Goal: Information Seeking & Learning: Learn about a topic

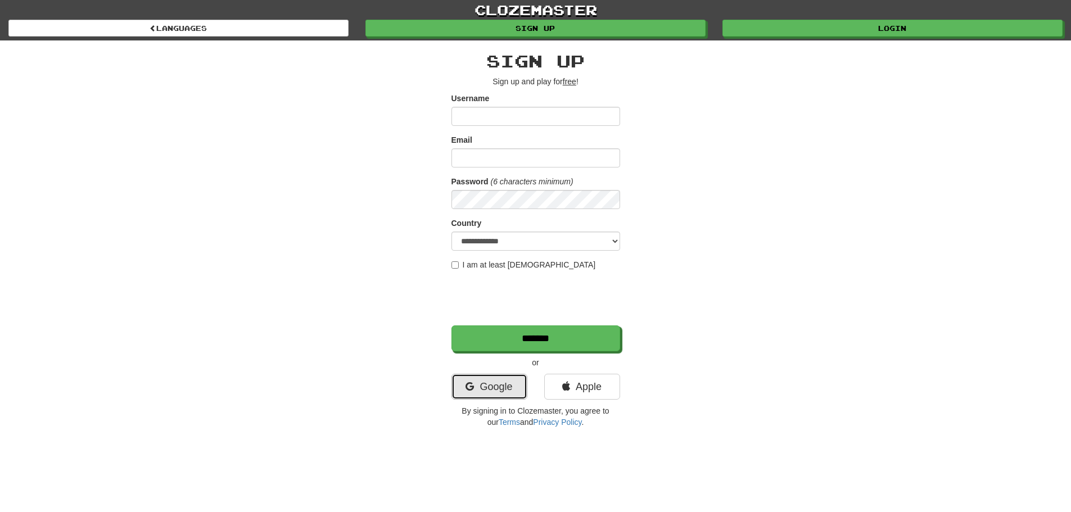
click at [501, 375] on link "Google" at bounding box center [490, 387] width 76 height 26
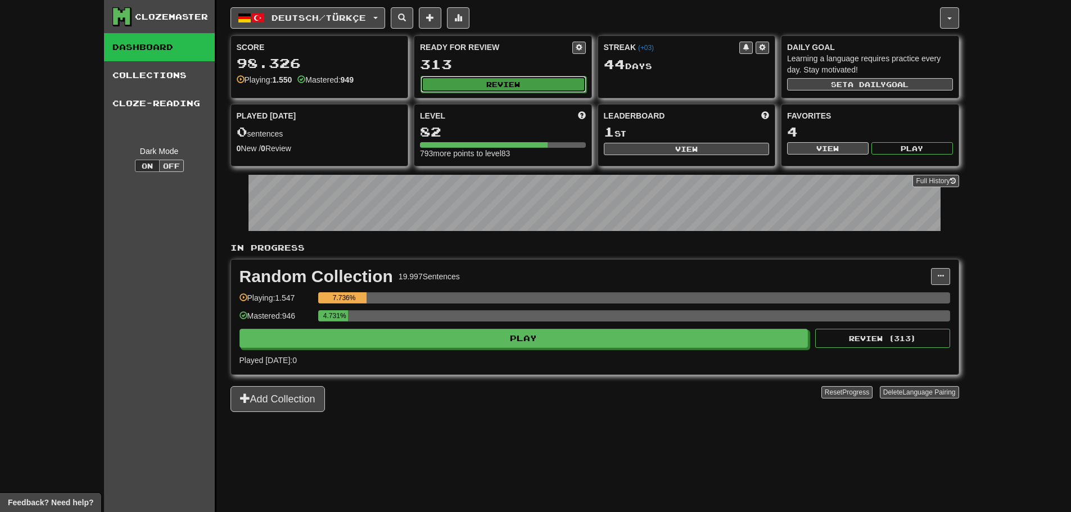
click at [470, 82] on button "Review" at bounding box center [504, 84] width 166 height 17
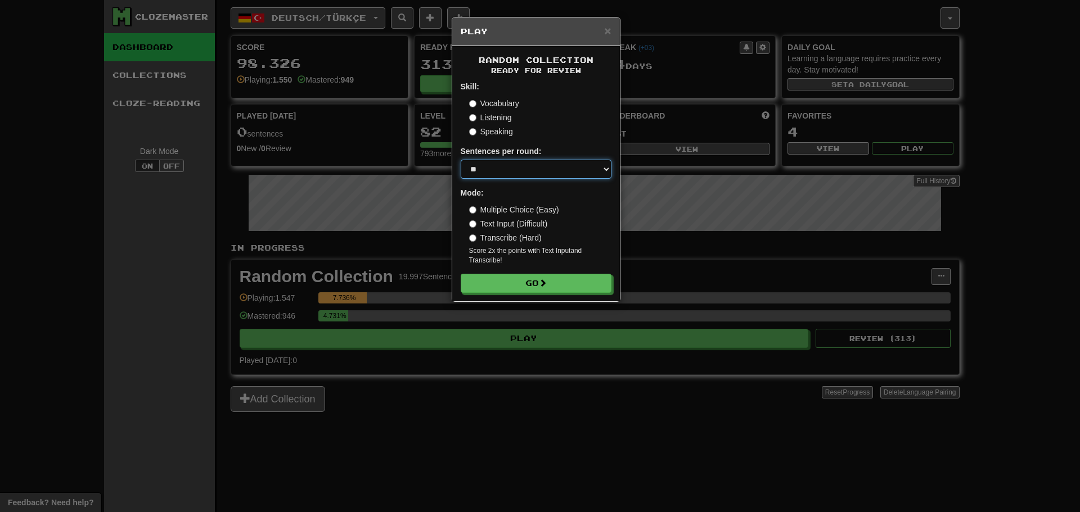
click at [510, 163] on select "* ** ** ** ** ** *** ********" at bounding box center [536, 169] width 151 height 19
select select "*"
click at [461, 160] on select "* ** ** ** ** ** *** ********" at bounding box center [536, 169] width 151 height 19
click at [488, 98] on label "Vocabulary" at bounding box center [494, 103] width 50 height 11
click at [501, 161] on select "* ** ** ** ** ** *** ********" at bounding box center [536, 169] width 151 height 19
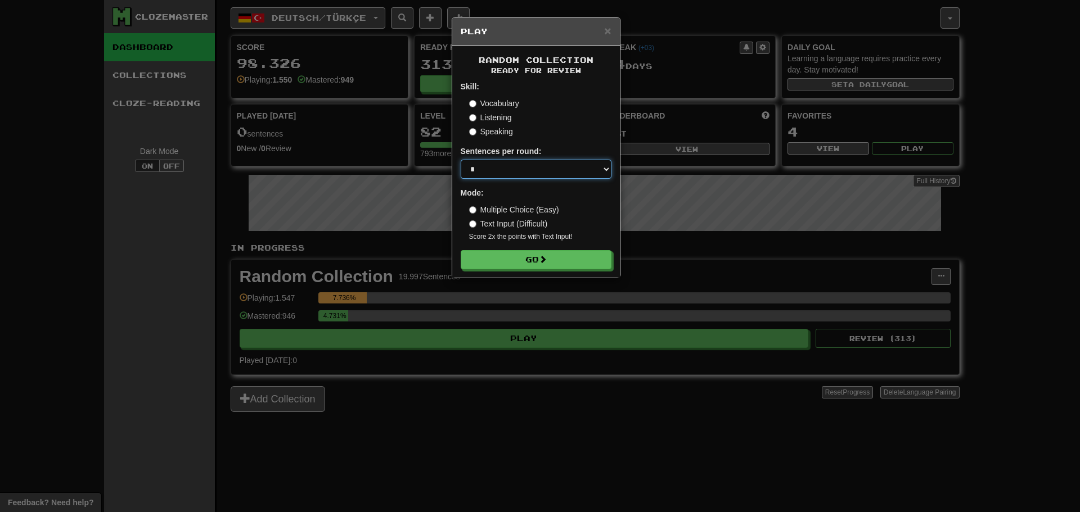
click at [493, 178] on select "* ** ** ** ** ** *** ********" at bounding box center [536, 169] width 151 height 19
click at [512, 211] on label "Multiple Choice (Easy)" at bounding box center [514, 209] width 90 height 11
click at [521, 258] on button "Go" at bounding box center [536, 260] width 151 height 19
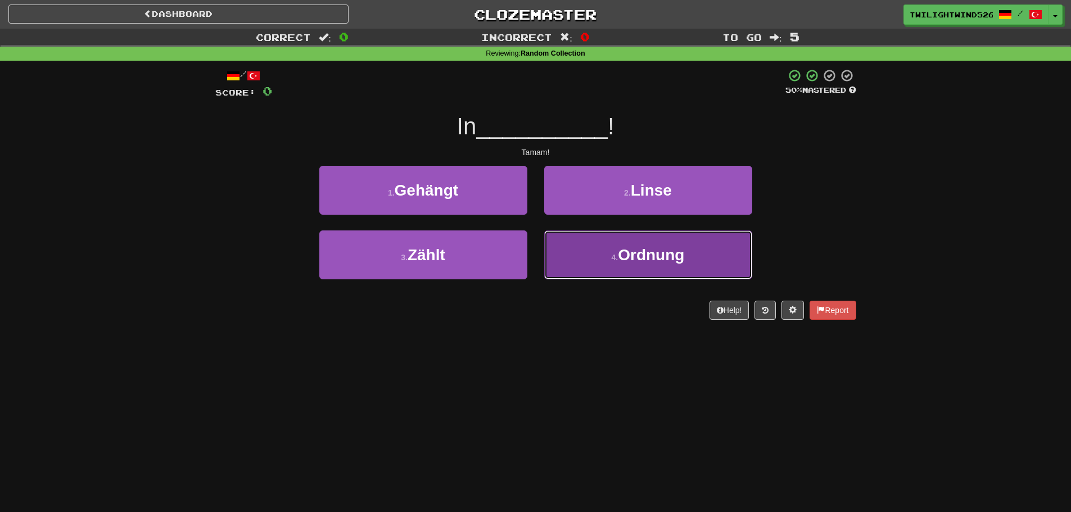
click at [593, 265] on button "4 . Ordnung" at bounding box center [648, 255] width 208 height 49
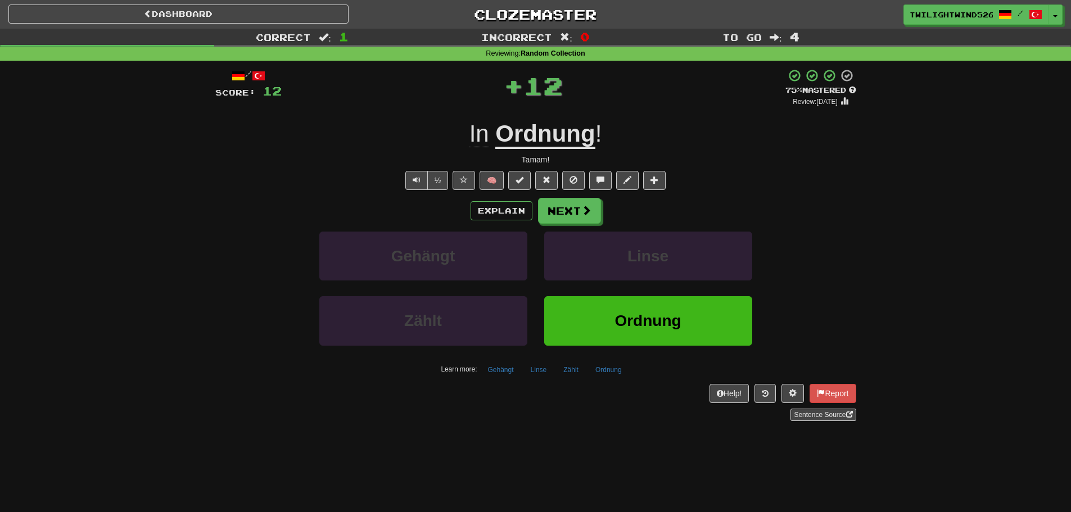
click at [562, 226] on div "Explain Next Gehängt Linse Zählt Ordnung Learn more: Gehängt Linse Zählt Ordnung" at bounding box center [535, 288] width 641 height 181
click at [566, 213] on button "Next" at bounding box center [570, 212] width 63 height 26
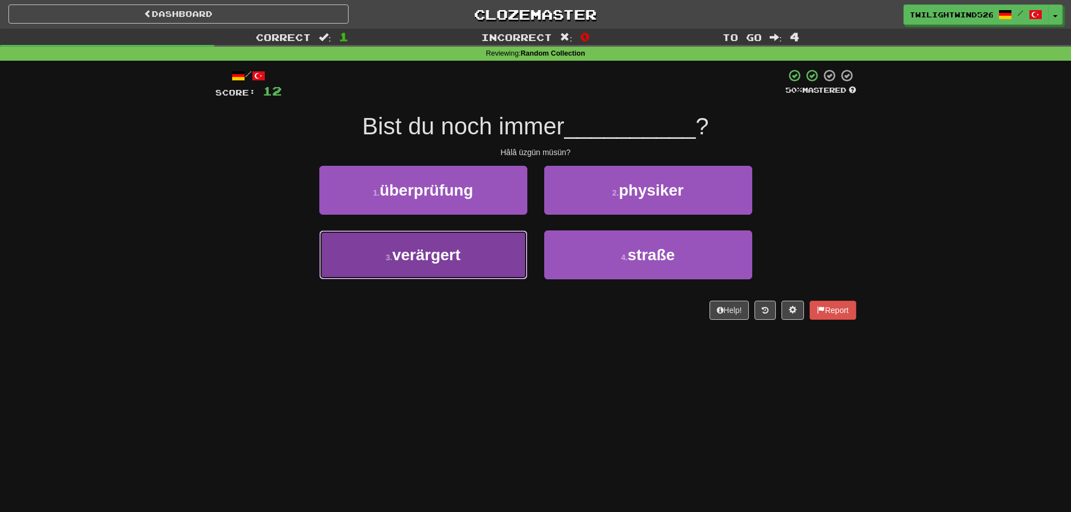
click at [485, 240] on button "3 . verärgert" at bounding box center [423, 255] width 208 height 49
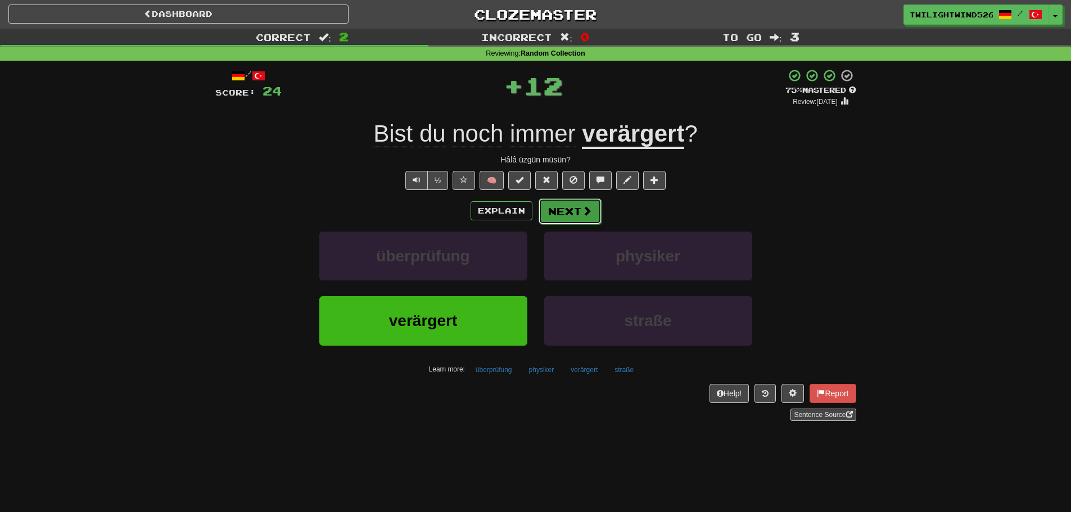
click at [578, 206] on button "Next" at bounding box center [570, 212] width 63 height 26
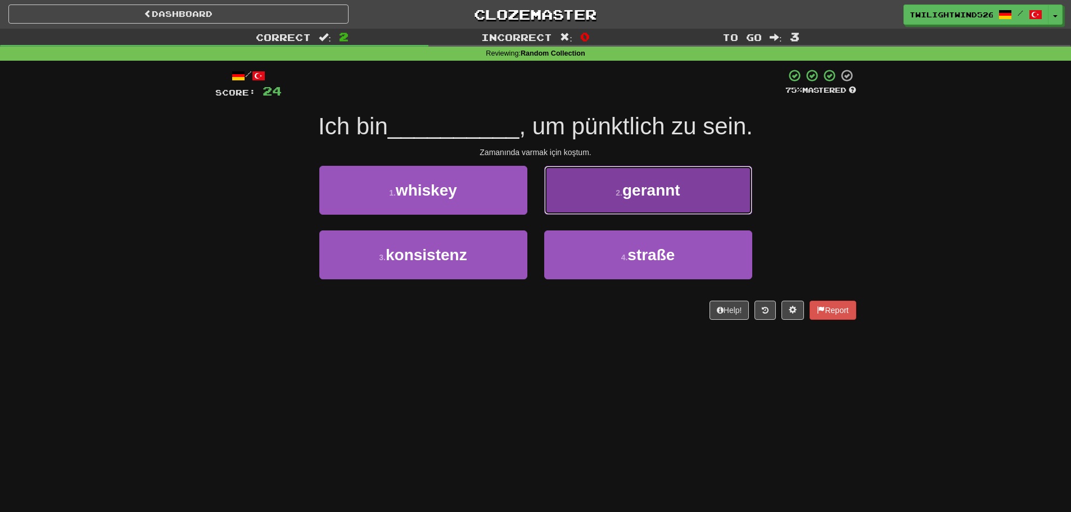
click at [608, 202] on button "2 . gerannt" at bounding box center [648, 190] width 208 height 49
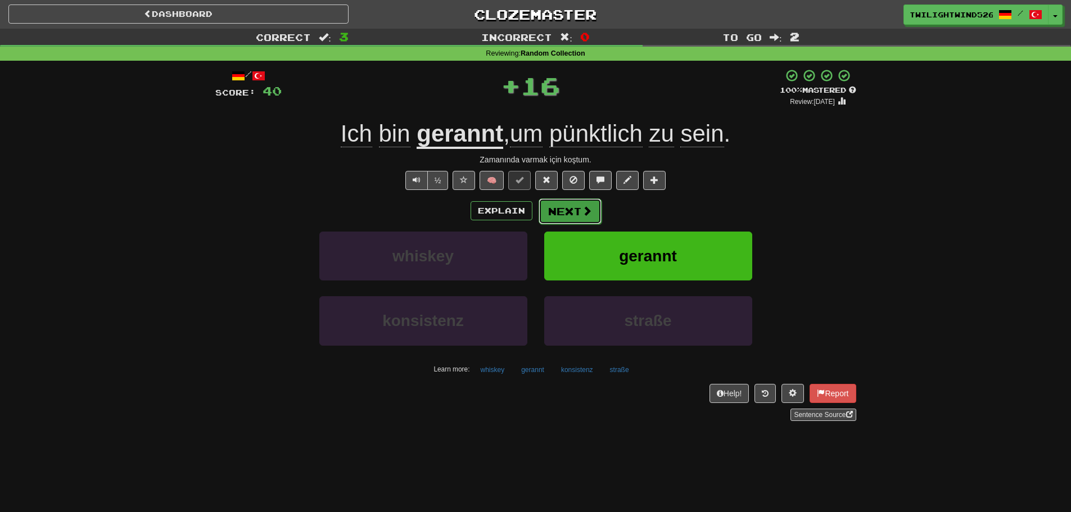
click at [589, 210] on span at bounding box center [587, 211] width 10 height 10
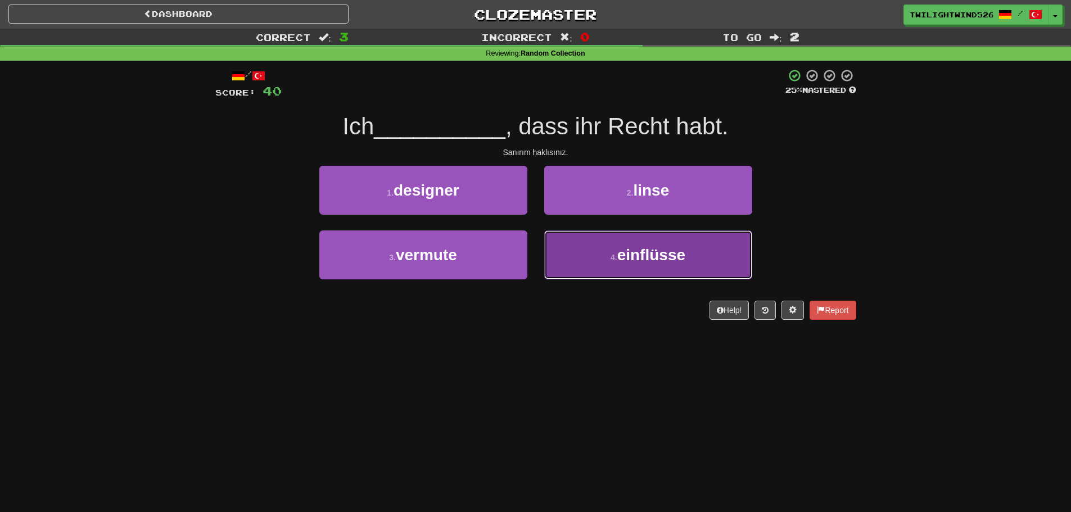
click at [623, 260] on span "einflüsse" at bounding box center [652, 254] width 68 height 17
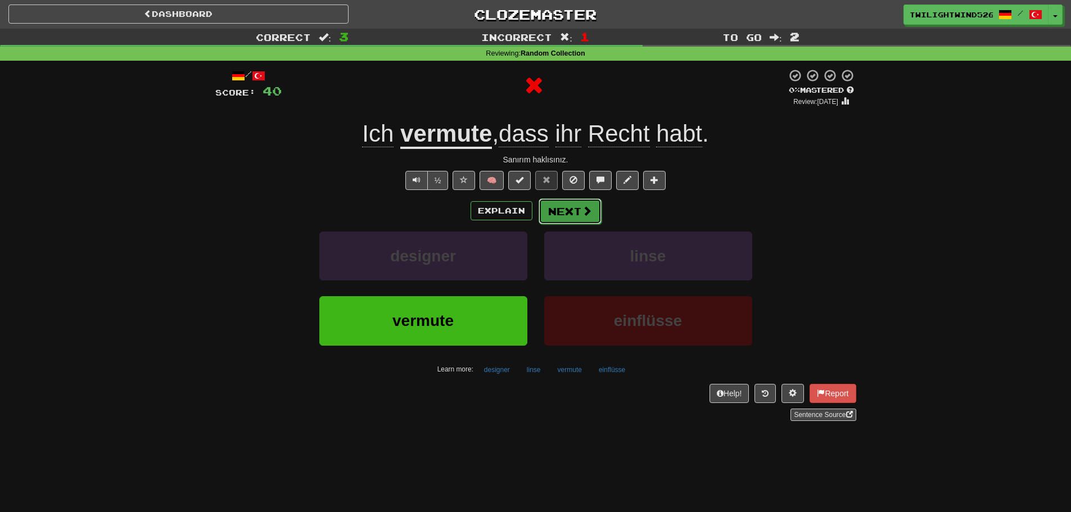
click at [567, 216] on button "Next" at bounding box center [570, 212] width 63 height 26
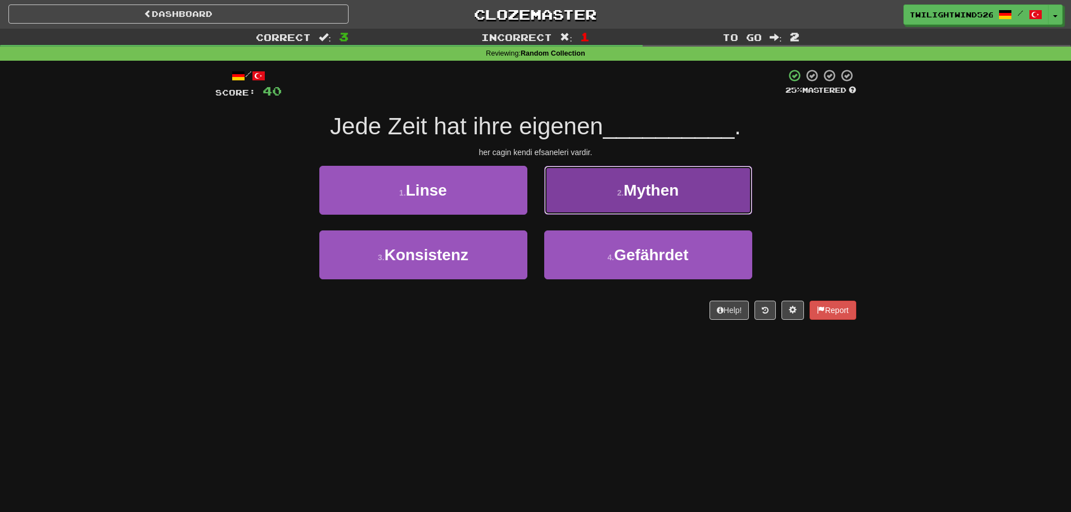
click at [611, 205] on button "2 . Mythen" at bounding box center [648, 190] width 208 height 49
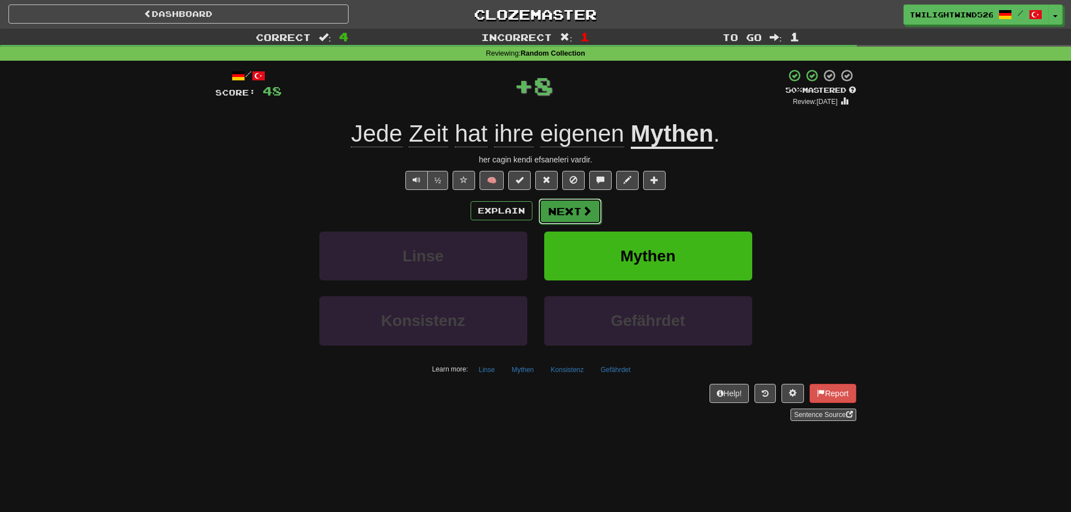
click at [557, 214] on button "Next" at bounding box center [570, 212] width 63 height 26
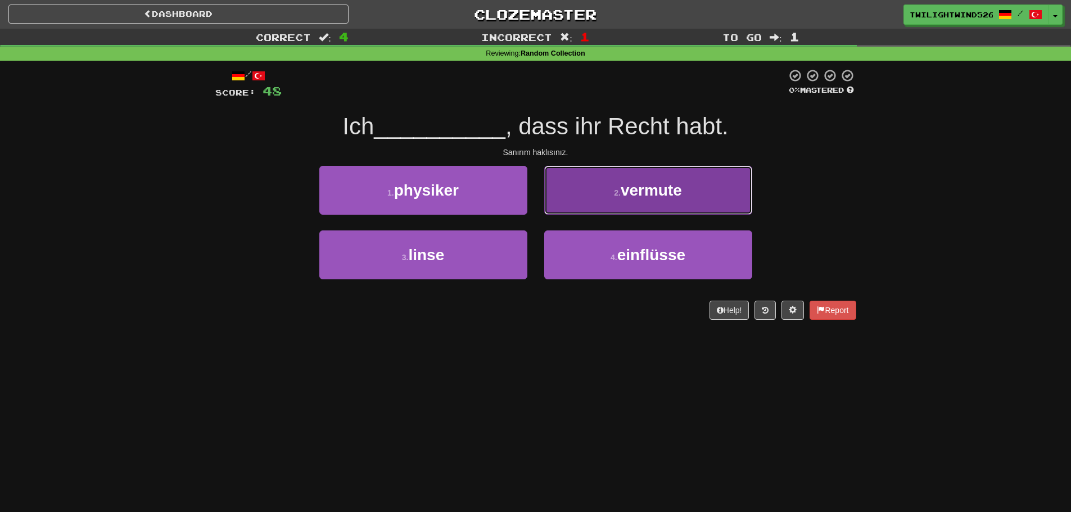
click at [602, 192] on button "2 . vermute" at bounding box center [648, 190] width 208 height 49
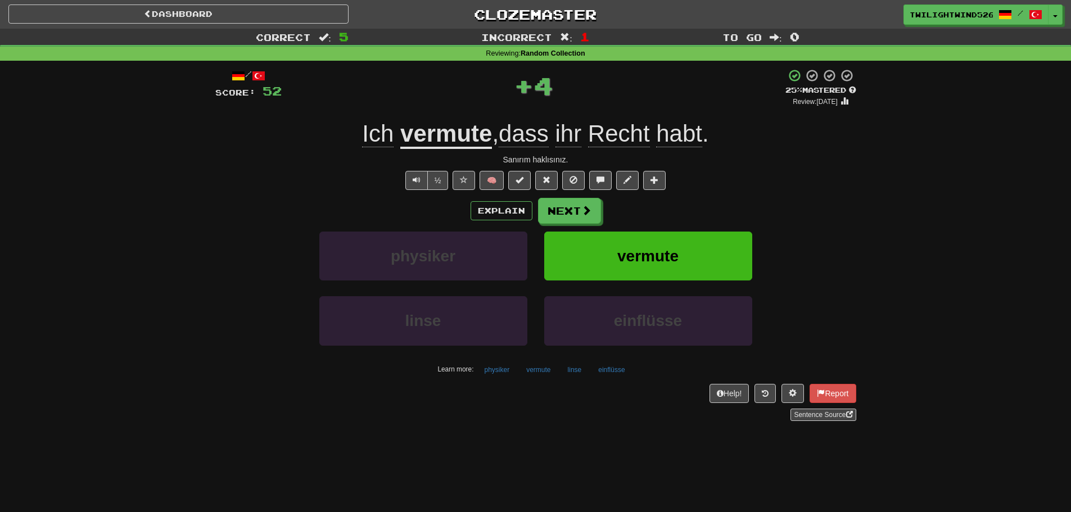
click at [569, 195] on div "/ Score: 52 + 4 25 % Mastered Review: 2025-08-22 Ich vermute , dass ihr Recht h…" at bounding box center [535, 245] width 641 height 353
click at [568, 213] on button "Next" at bounding box center [570, 212] width 63 height 26
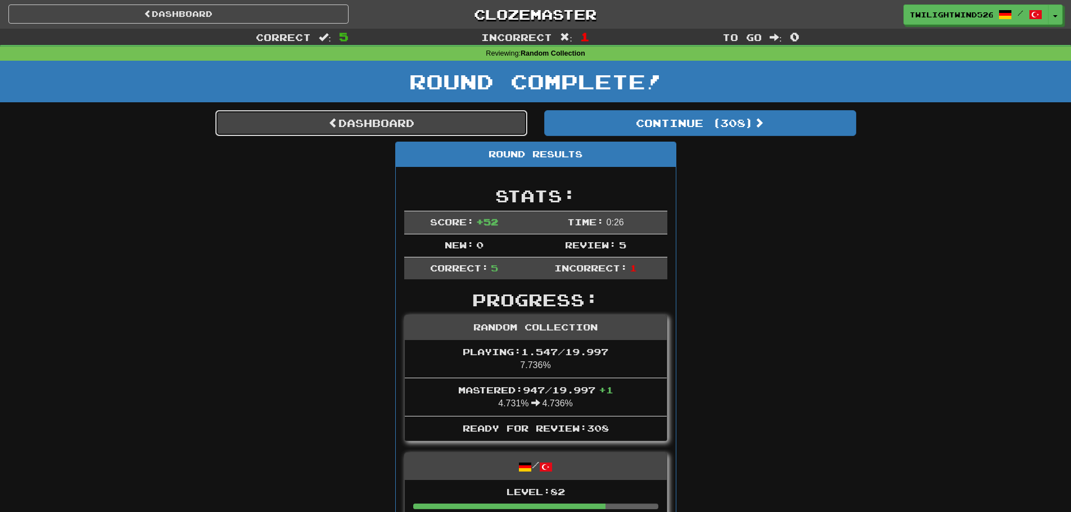
click at [482, 120] on link "Dashboard" at bounding box center [371, 123] width 312 height 26
